Goal: Task Accomplishment & Management: Manage account settings

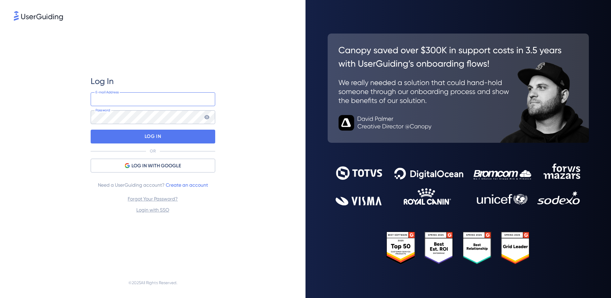
click at [111, 97] on input "email" at bounding box center [153, 99] width 125 height 14
click at [0, 298] on com-1password-button at bounding box center [0, 298] width 0 height 0
type input "carlachaytor@siftmed.ca"
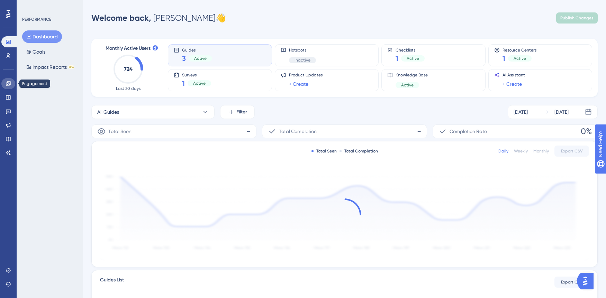
click at [10, 84] on icon at bounding box center [8, 83] width 4 height 4
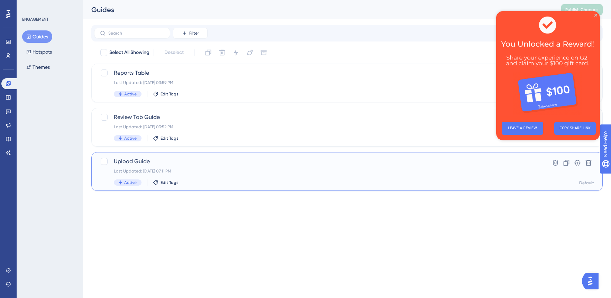
click at [170, 157] on span "Upload Guide" at bounding box center [319, 161] width 411 height 8
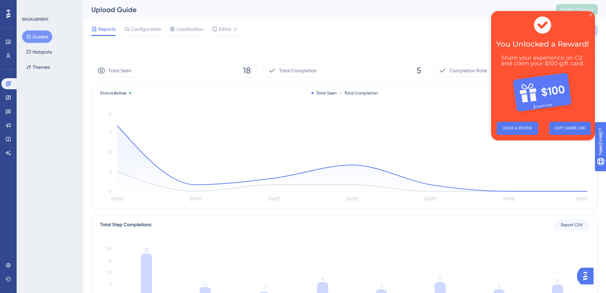
click at [591, 16] on icon "Close Preview" at bounding box center [590, 15] width 3 height 3
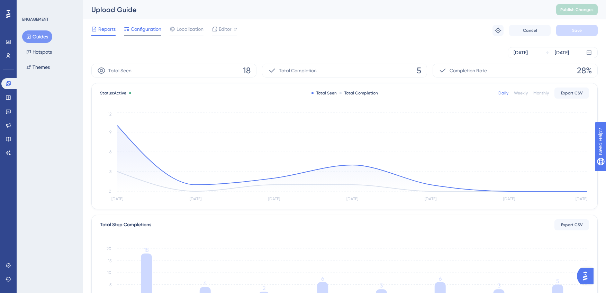
click at [143, 27] on span "Configuration" at bounding box center [146, 29] width 30 height 8
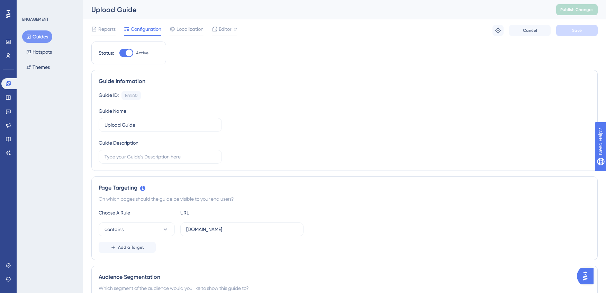
click at [126, 54] on div at bounding box center [129, 52] width 7 height 7
click at [119, 53] on input "Active" at bounding box center [119, 53] width 0 height 0
checkbox input "false"
click at [581, 33] on span "Save" at bounding box center [577, 31] width 10 height 6
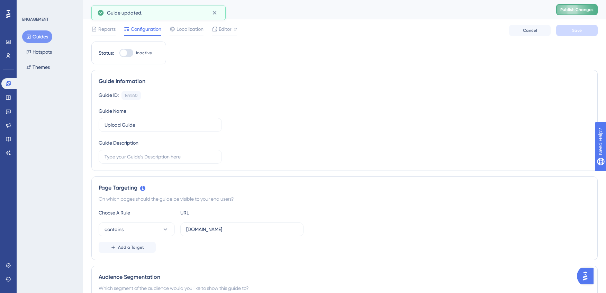
click at [583, 7] on button "Publish Changes" at bounding box center [577, 9] width 42 height 11
click at [35, 39] on button "Guides" at bounding box center [37, 36] width 30 height 12
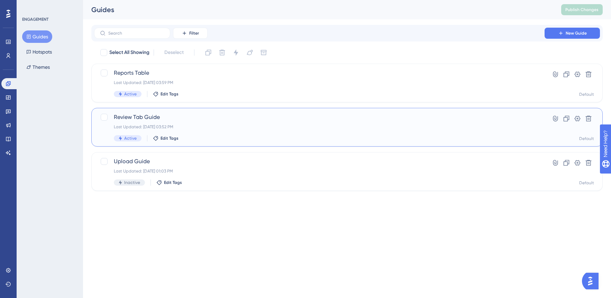
click at [140, 118] on span "Review Tab Guide" at bounding box center [319, 117] width 411 height 8
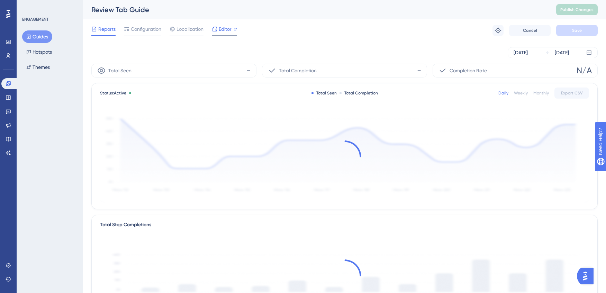
click at [222, 28] on span "Editor" at bounding box center [225, 29] width 13 height 8
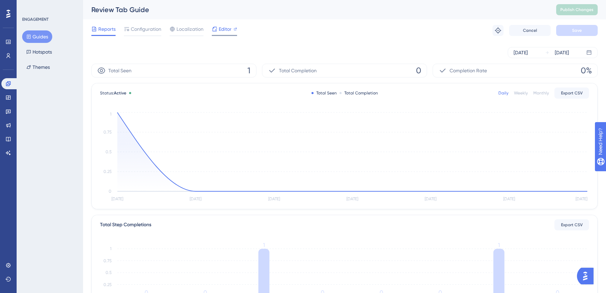
click at [221, 29] on span "Editor" at bounding box center [225, 29] width 13 height 8
click at [39, 35] on button "Guides" at bounding box center [37, 36] width 30 height 12
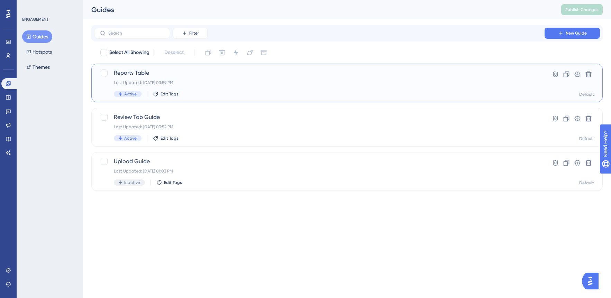
click at [206, 85] on div "Reports Table Last Updated: Aug 05 2025, 03:59 PM Active Edit Tags" at bounding box center [319, 83] width 411 height 28
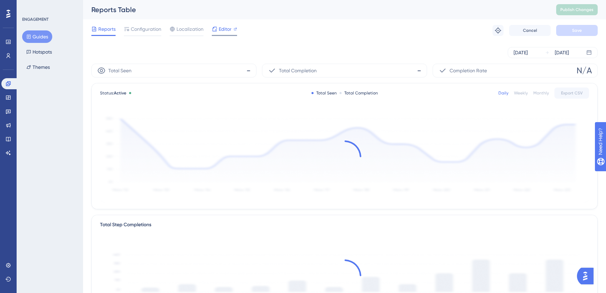
click at [222, 29] on span "Editor" at bounding box center [225, 29] width 13 height 8
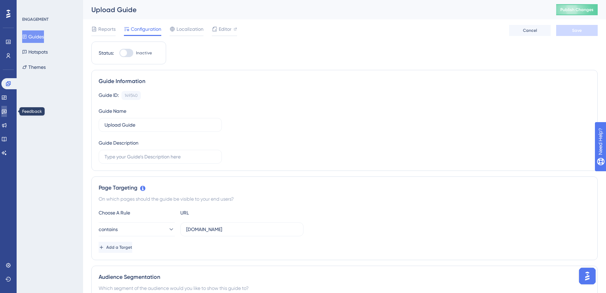
click at [7, 113] on icon at bounding box center [4, 112] width 5 height 4
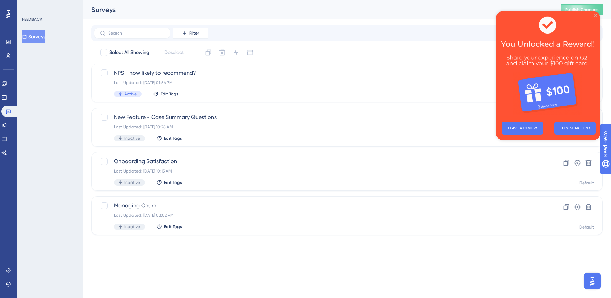
drag, startPoint x: 1092, startPoint y: 26, endPoint x: 596, endPoint y: 15, distance: 496.3
click at [596, 15] on icon "Close Preview" at bounding box center [595, 15] width 3 height 3
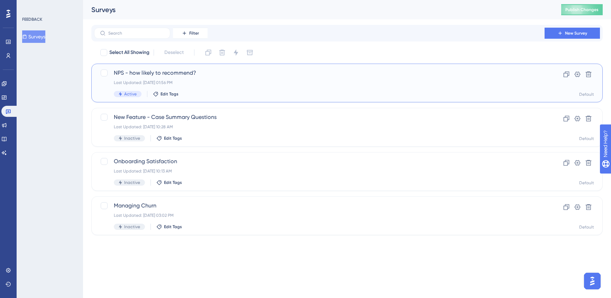
click at [233, 83] on div "Last Updated: Sep 04 2025, 01:56 PM" at bounding box center [319, 83] width 411 height 6
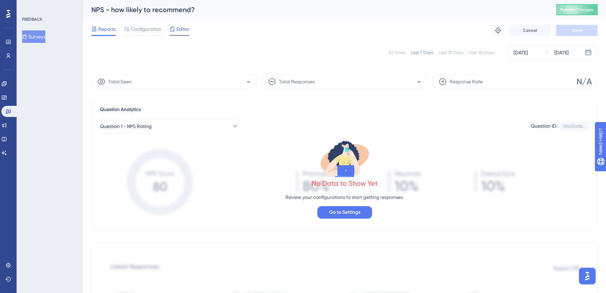
click at [175, 30] on div "Editor" at bounding box center [180, 29] width 20 height 8
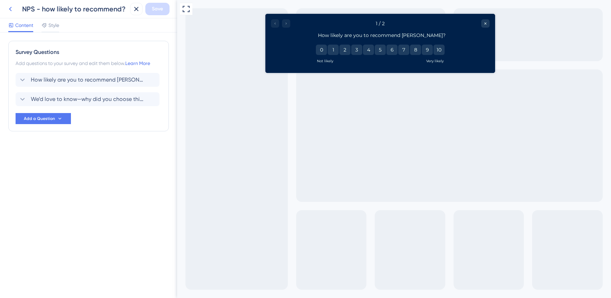
click at [12, 8] on icon at bounding box center [10, 9] width 8 height 8
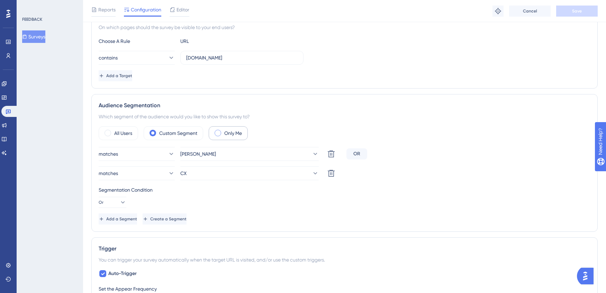
scroll to position [149, 0]
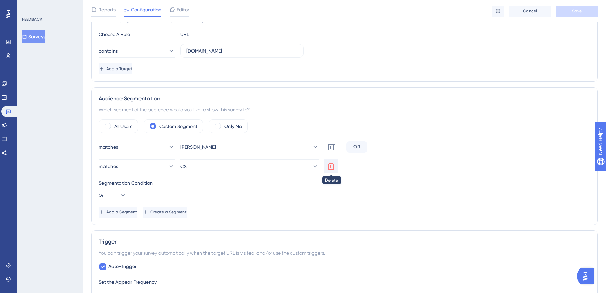
click at [334, 167] on icon at bounding box center [331, 166] width 8 height 8
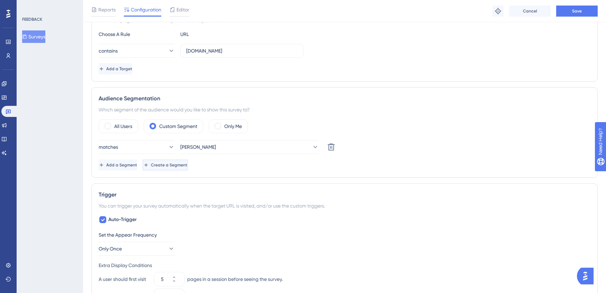
click at [187, 165] on span "Create a Segment" at bounding box center [169, 165] width 36 height 6
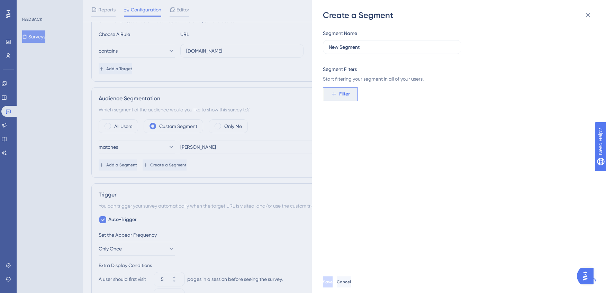
click at [347, 97] on span "Filter" at bounding box center [344, 94] width 11 height 8
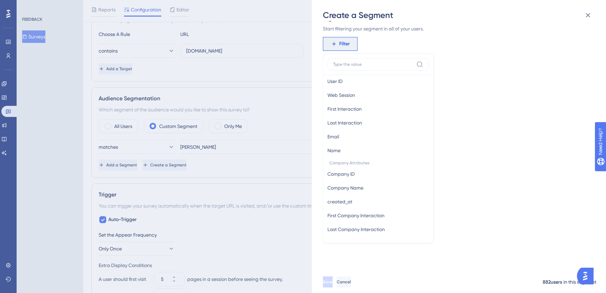
scroll to position [326, 0]
click at [349, 135] on button "Email Email" at bounding box center [378, 135] width 102 height 14
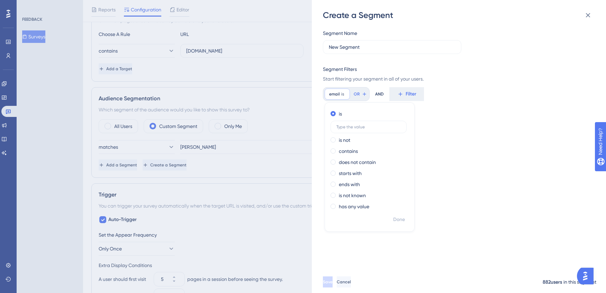
scroll to position [0, 0]
click at [360, 45] on input "New Segment" at bounding box center [392, 47] width 127 height 8
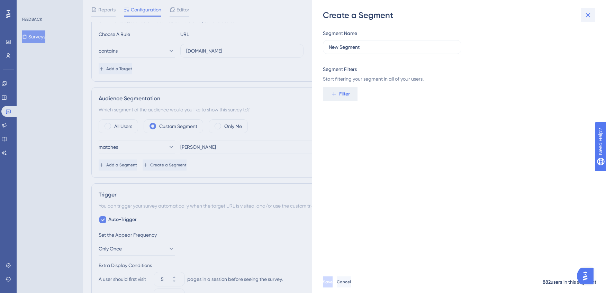
click at [589, 18] on icon at bounding box center [588, 15] width 8 height 8
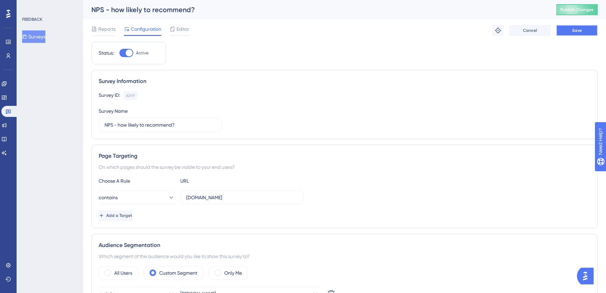
click at [565, 31] on button "Save" at bounding box center [577, 30] width 42 height 11
click at [112, 28] on span "Reports" at bounding box center [106, 29] width 17 height 8
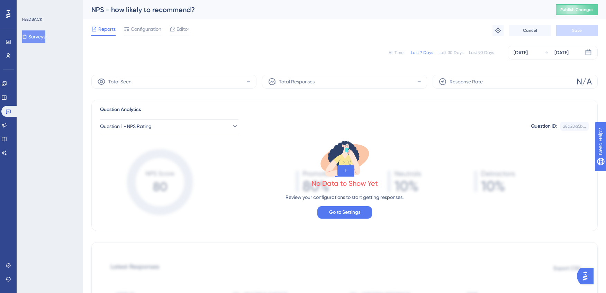
click at [130, 84] on span "Total Seen" at bounding box center [119, 82] width 23 height 8
click at [43, 38] on button "Surveys" at bounding box center [33, 36] width 23 height 12
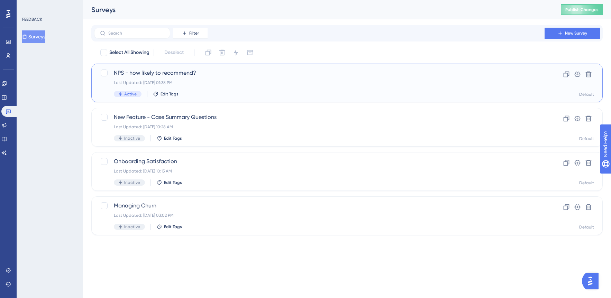
click at [201, 76] on span "NPS - how likely to recommend?" at bounding box center [319, 73] width 411 height 8
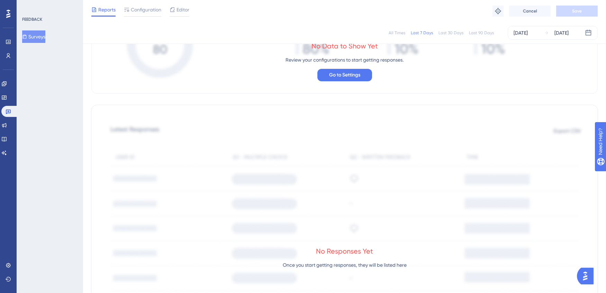
scroll to position [4, 0]
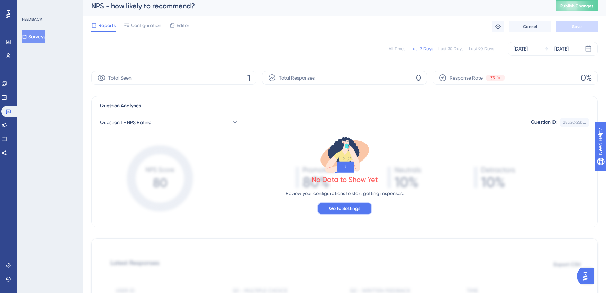
click at [338, 208] on span "Go to Settings" at bounding box center [344, 208] width 31 height 8
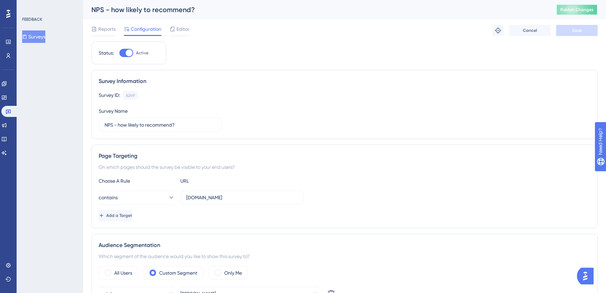
click at [577, 11] on button "Publish Changes" at bounding box center [577, 9] width 42 height 11
click at [107, 30] on span "Reports" at bounding box center [106, 29] width 17 height 8
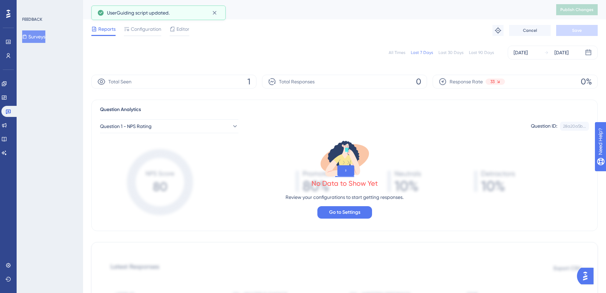
click at [280, 79] on span "Total Responses" at bounding box center [297, 82] width 36 height 8
click at [271, 80] on icon at bounding box center [272, 82] width 8 height 8
click at [249, 81] on span "1" at bounding box center [248, 81] width 3 height 11
click at [166, 84] on div "Total Seen 1" at bounding box center [173, 82] width 165 height 14
click at [99, 82] on icon at bounding box center [101, 82] width 8 height 8
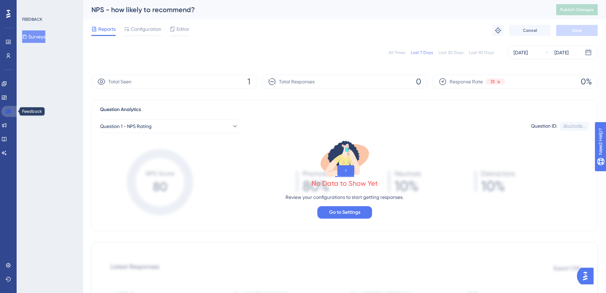
click at [9, 111] on icon at bounding box center [8, 112] width 5 height 4
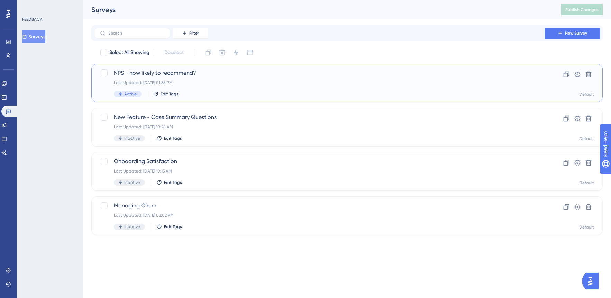
click at [219, 82] on div "Last Updated: Sep 11 2025, 01:38 PM" at bounding box center [319, 83] width 411 height 6
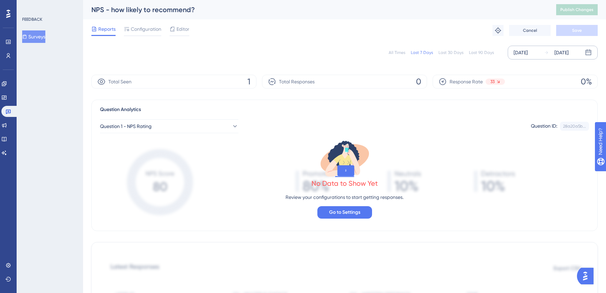
click at [545, 56] on div "Sep 11 2025" at bounding box center [556, 52] width 25 height 8
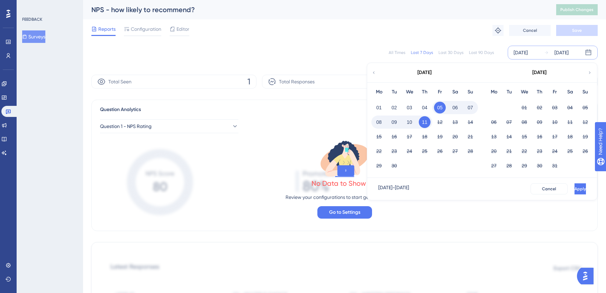
click at [448, 186] on div "Sep 05 2025 - Sep 11 2025 Cancel Apply" at bounding box center [482, 188] width 219 height 11
click at [376, 73] on icon at bounding box center [373, 73] width 5 height 6
click at [569, 164] on button "30" at bounding box center [570, 166] width 12 height 12
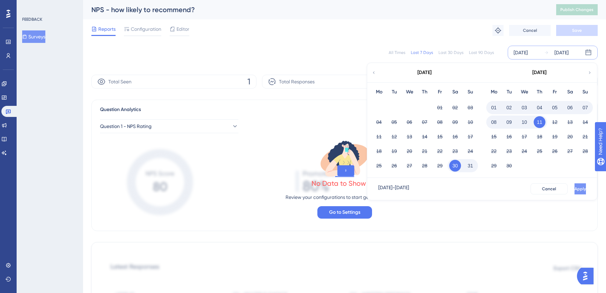
click at [574, 188] on span "Apply" at bounding box center [579, 189] width 11 height 6
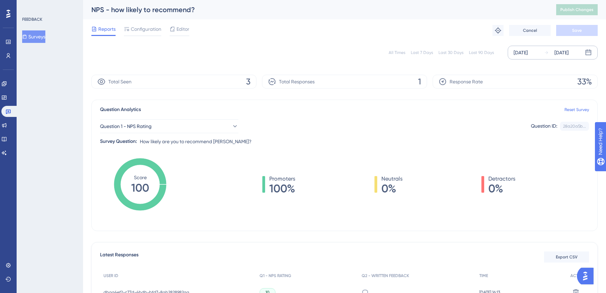
click at [252, 80] on div "Total Seen 3" at bounding box center [173, 82] width 165 height 14
click at [99, 81] on icon at bounding box center [101, 82] width 8 height 8
click at [120, 82] on span "Total Seen" at bounding box center [119, 82] width 23 height 8
click at [145, 29] on span "Configuration" at bounding box center [146, 29] width 30 height 8
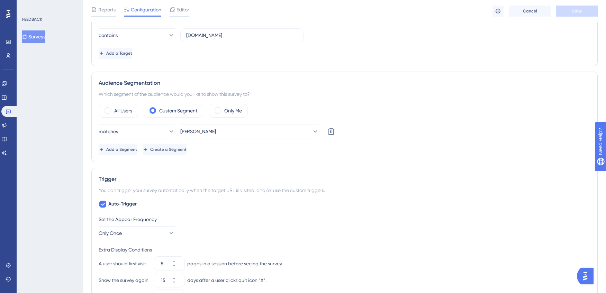
scroll to position [228, 0]
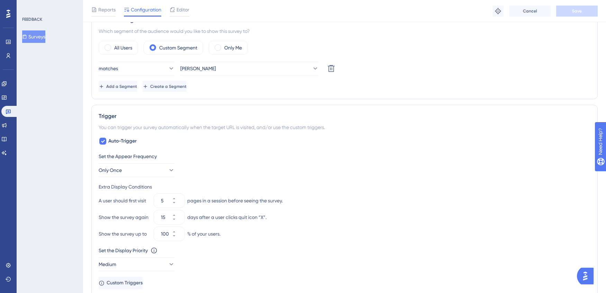
click at [344, 176] on div "Set the Appear Frequency Only Once" at bounding box center [345, 164] width 492 height 25
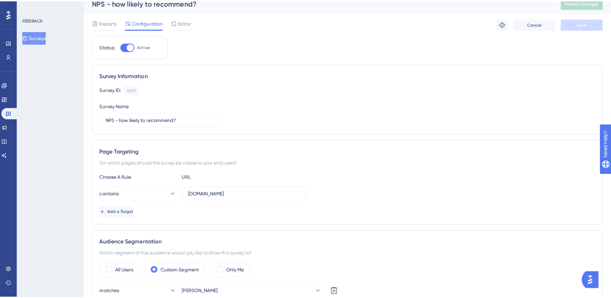
scroll to position [0, 0]
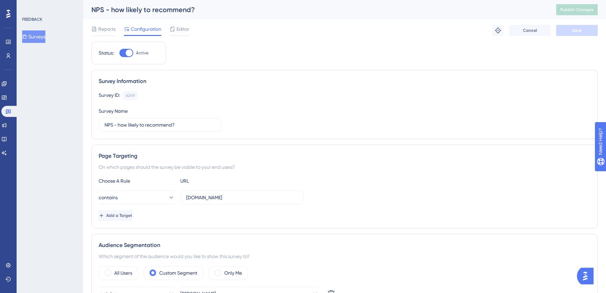
click at [188, 36] on div "Reports Configuration Editor Troubleshoot Cancel Save" at bounding box center [344, 30] width 506 height 22
click at [184, 30] on span "Editor" at bounding box center [182, 29] width 13 height 8
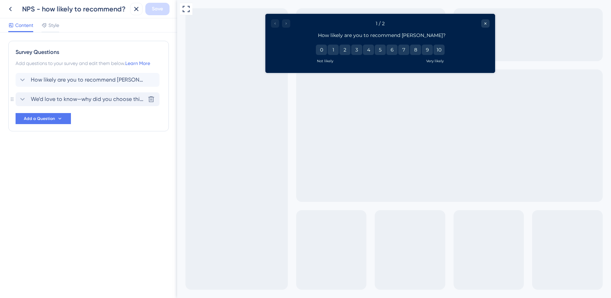
click at [102, 99] on span "We’d love to know—why did you choose this score?" at bounding box center [88, 99] width 114 height 8
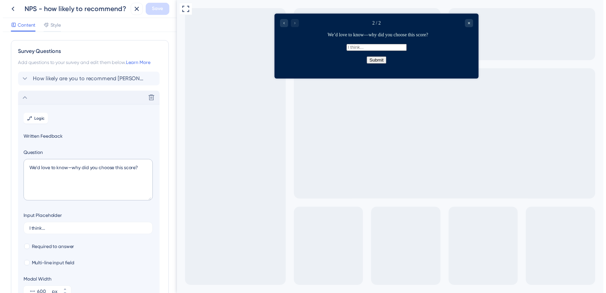
scroll to position [60, 0]
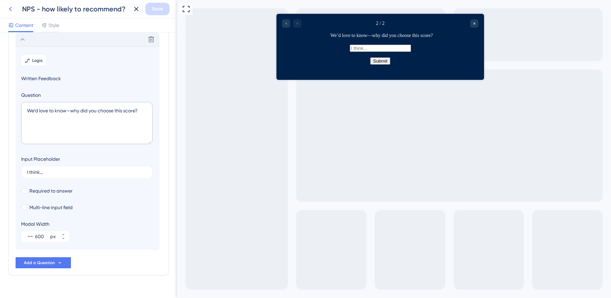
click at [10, 10] on icon at bounding box center [10, 9] width 8 height 8
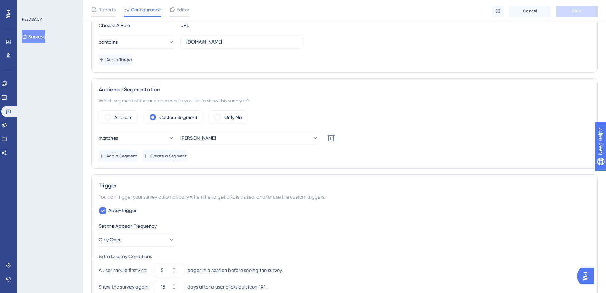
scroll to position [157, 0]
click at [103, 119] on div "All Users" at bounding box center [118, 119] width 39 height 14
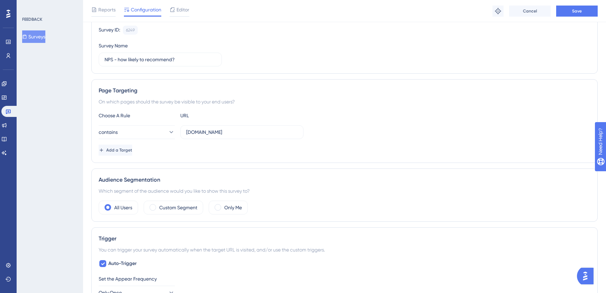
scroll to position [65, 0]
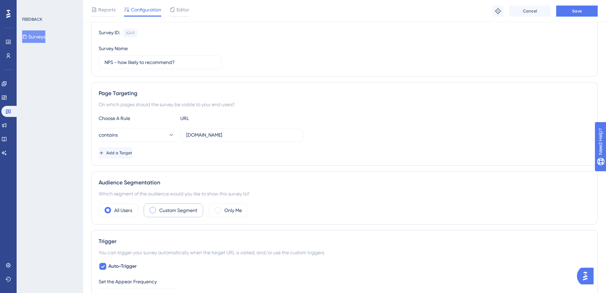
click at [154, 212] on span at bounding box center [152, 210] width 7 height 7
click at [158, 208] on input "radio" at bounding box center [158, 208] width 0 height 0
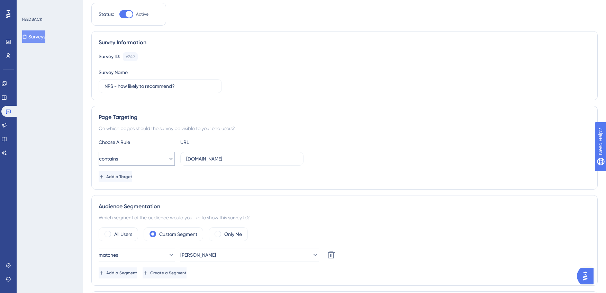
scroll to position [0, 0]
